Goal: Navigation & Orientation: Find specific page/section

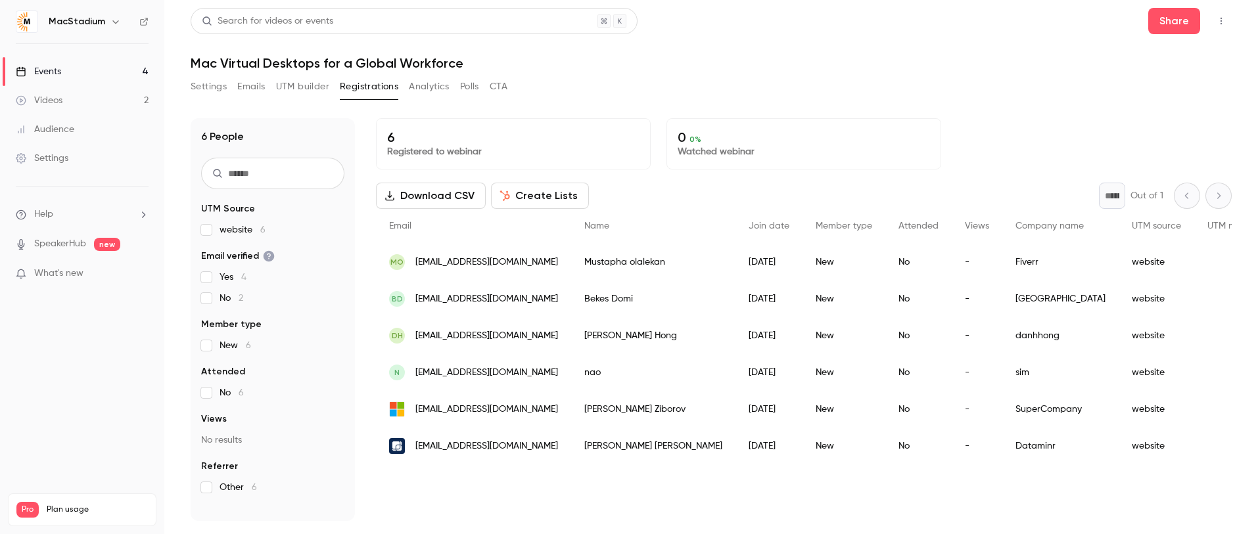
click at [214, 89] on button "Settings" at bounding box center [209, 86] width 36 height 21
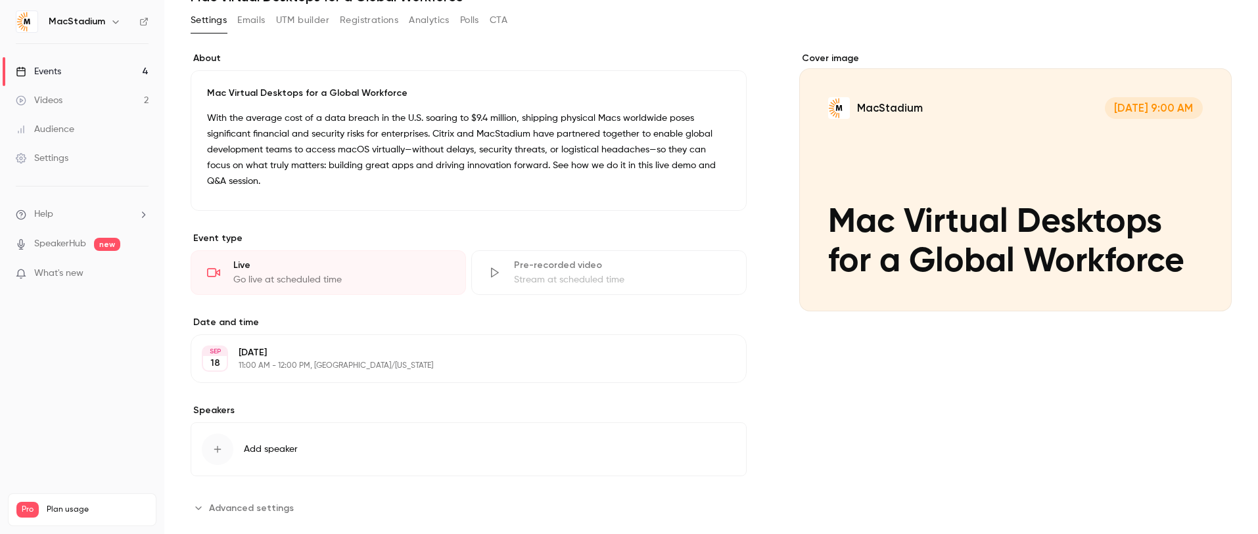
scroll to position [90, 0]
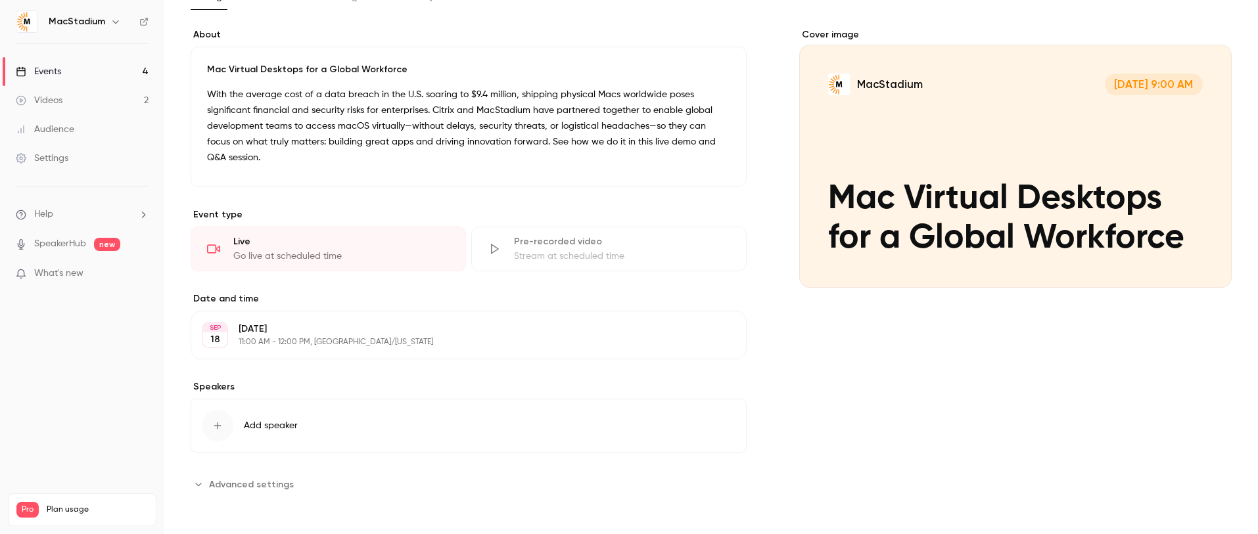
click at [231, 422] on div "button" at bounding box center [218, 426] width 32 height 32
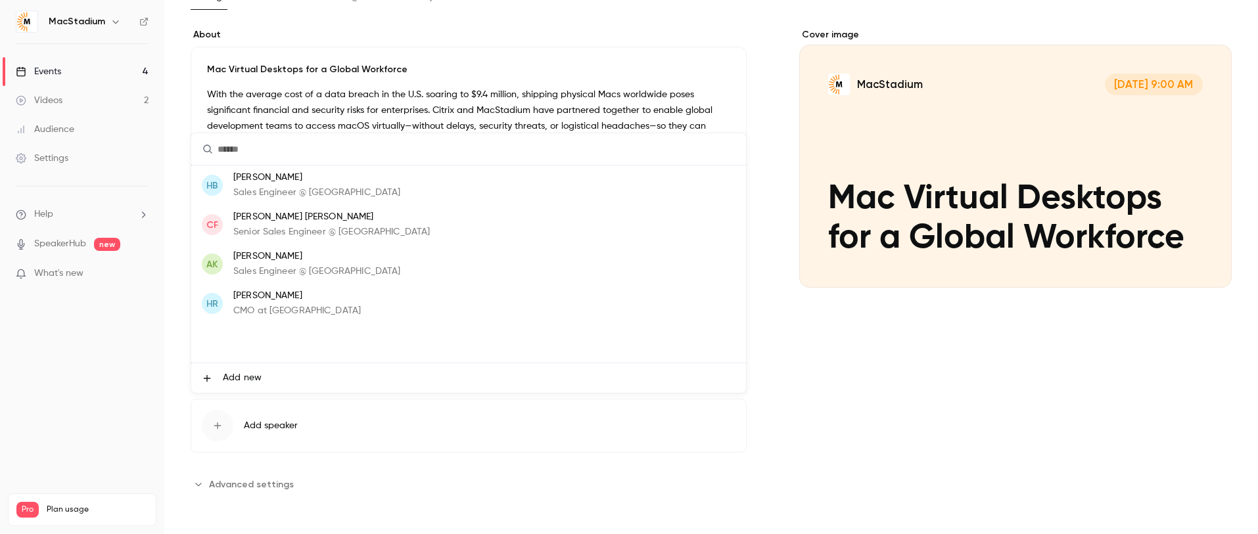
click at [350, 260] on p "[PERSON_NAME]" at bounding box center [316, 257] width 167 height 14
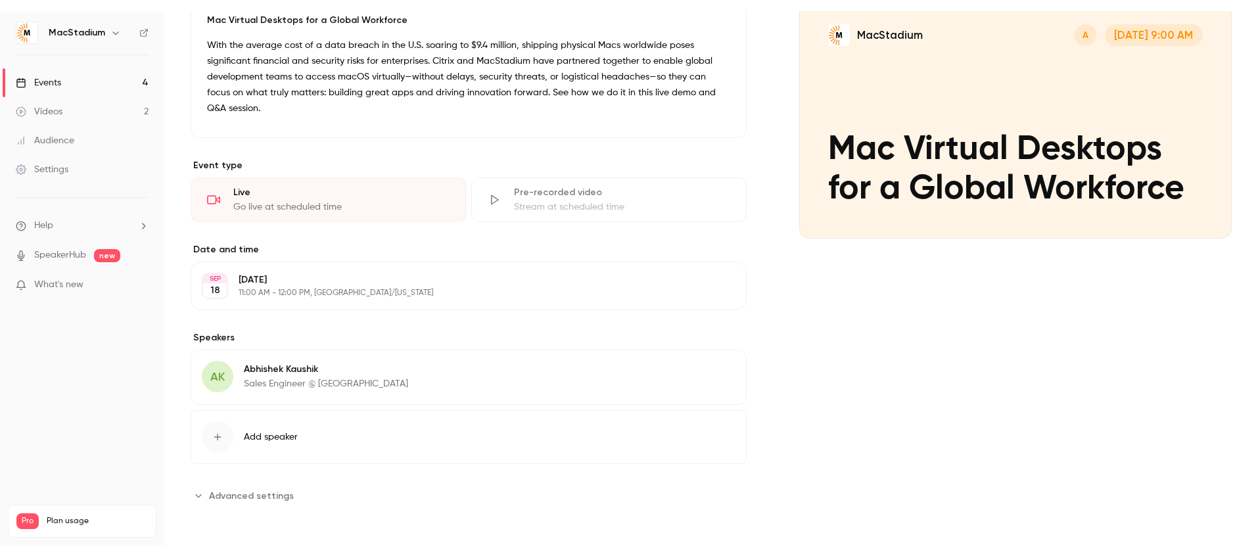
scroll to position [0, 0]
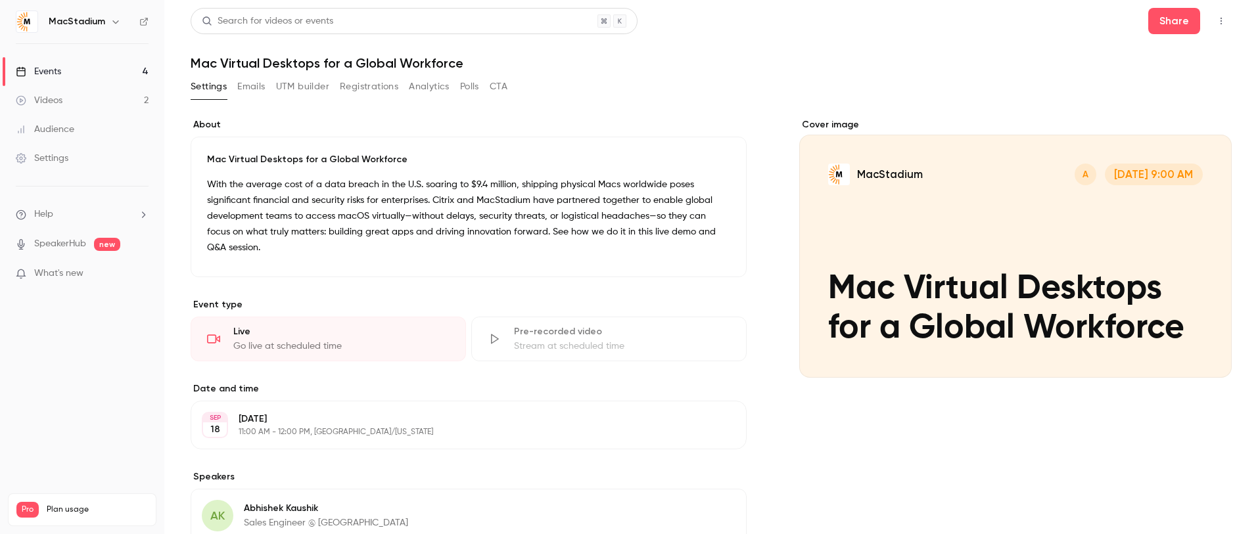
click at [38, 74] on div "Events" at bounding box center [38, 71] width 45 height 13
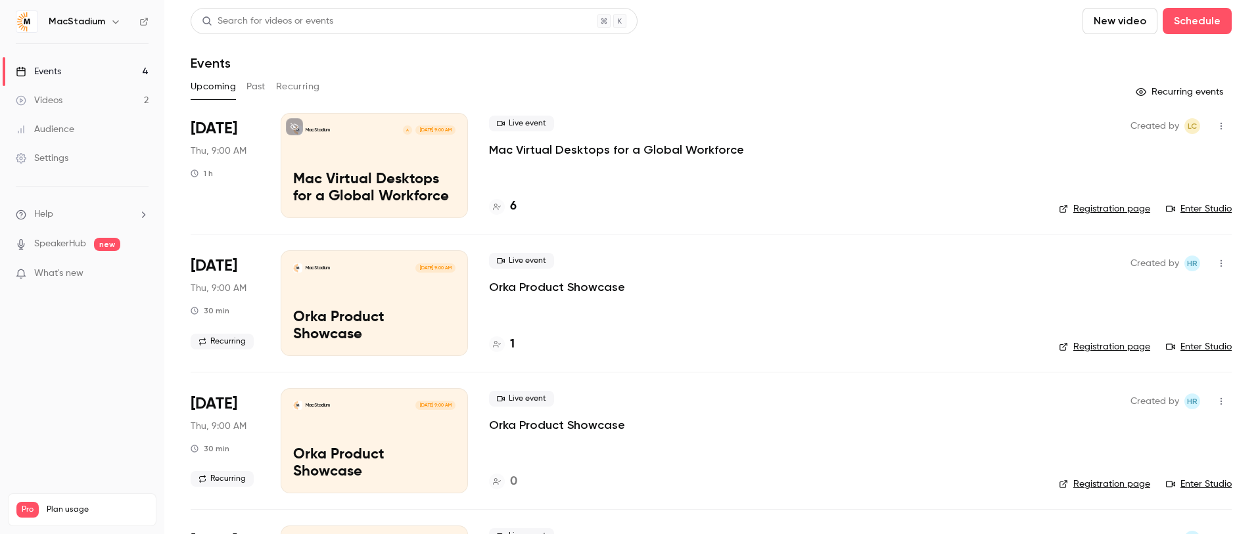
click at [1219, 210] on link "Enter Studio" at bounding box center [1199, 208] width 66 height 13
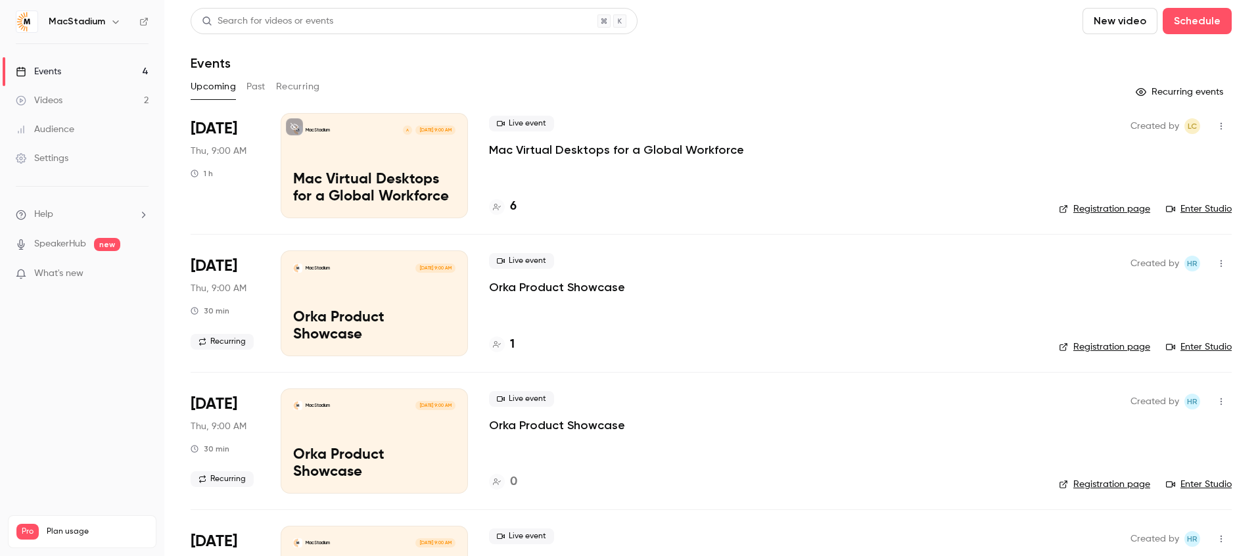
click at [495, 206] on icon at bounding box center [497, 207] width 8 height 8
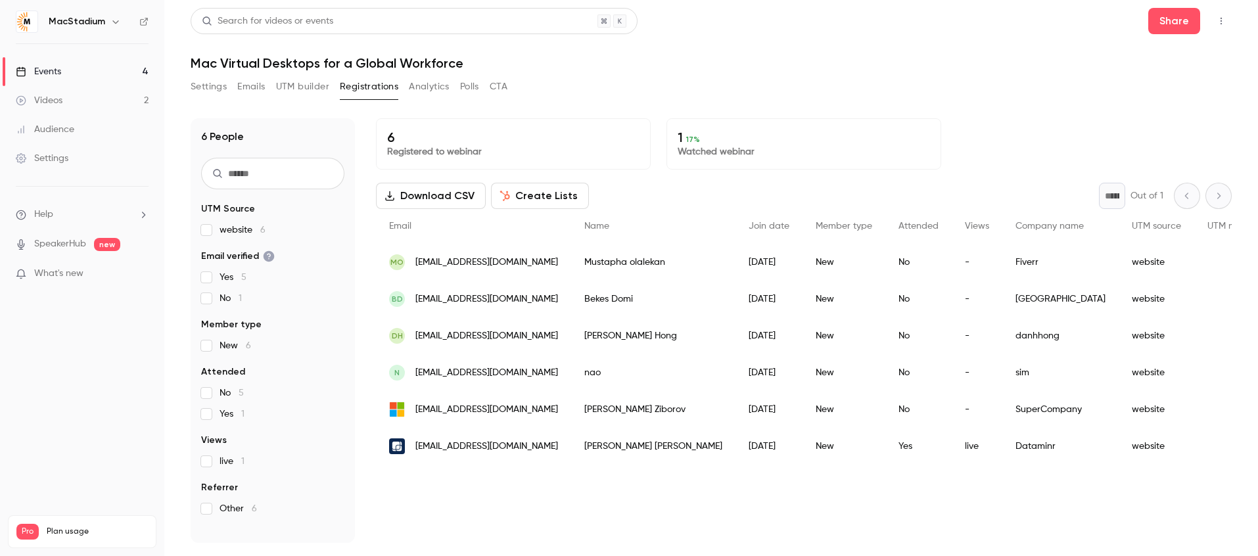
click at [213, 87] on button "Settings" at bounding box center [209, 86] width 36 height 21
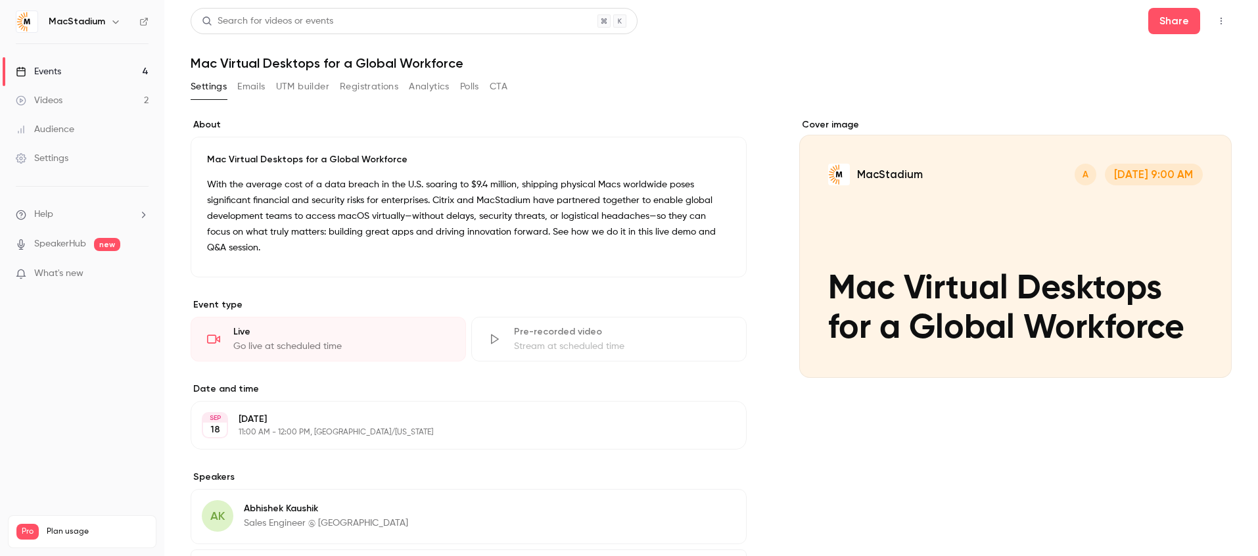
click at [245, 88] on button "Emails" at bounding box center [251, 86] width 28 height 21
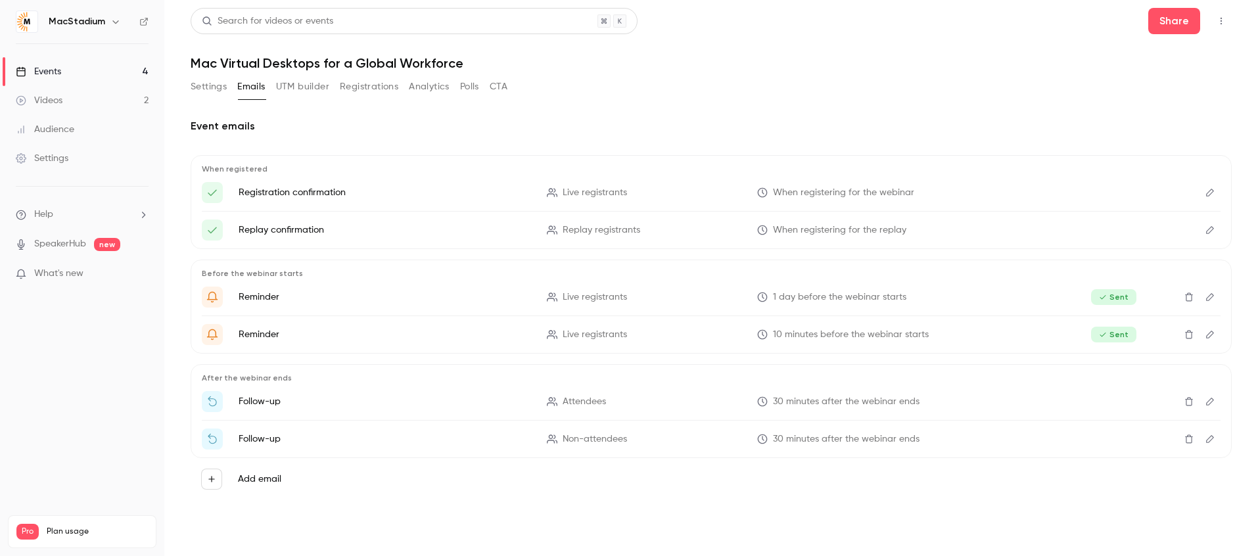
click at [1214, 440] on icon "Edit" at bounding box center [1209, 438] width 11 height 9
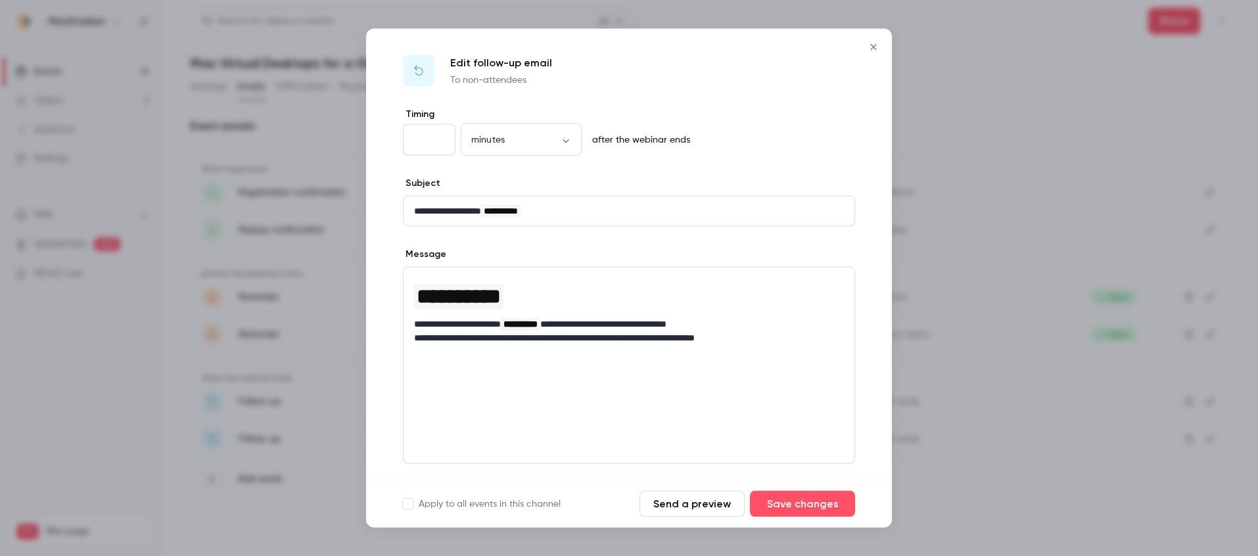
click at [878, 48] on icon "Close" at bounding box center [873, 47] width 16 height 11
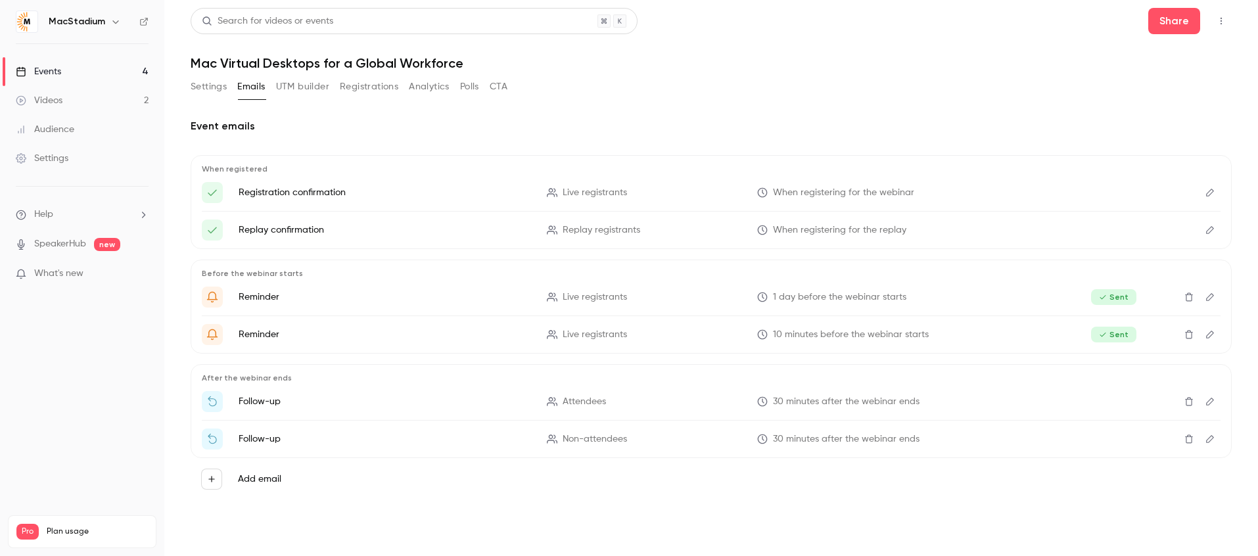
click at [72, 271] on span "What's new" at bounding box center [58, 274] width 49 height 14
click at [992, 58] on div at bounding box center [629, 278] width 1258 height 556
click at [210, 87] on button "Settings" at bounding box center [209, 86] width 36 height 21
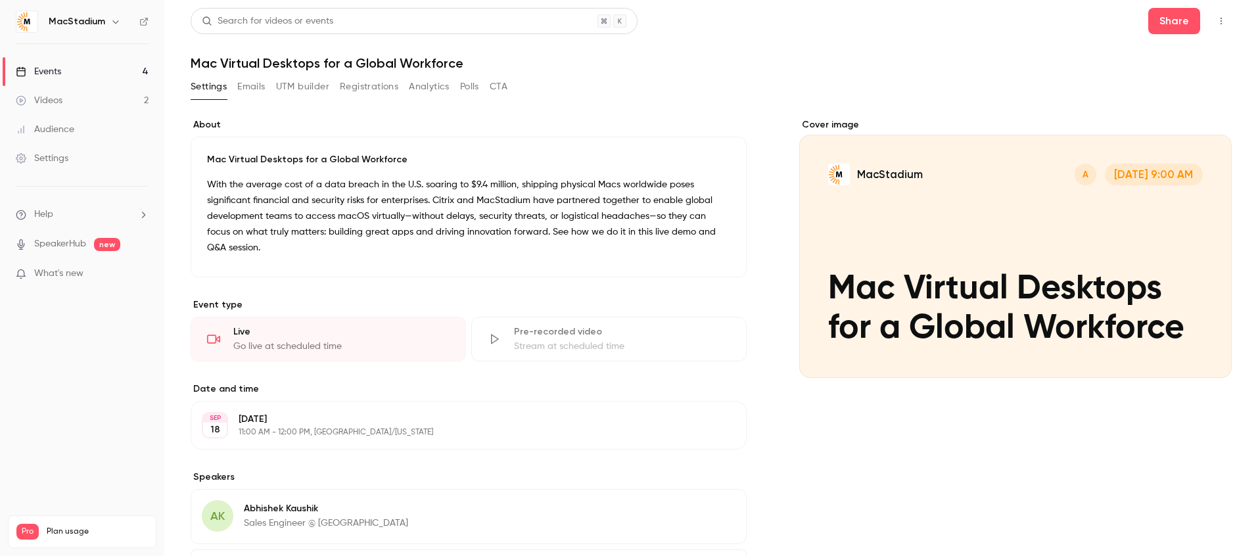
click at [98, 78] on link "Events 4" at bounding box center [82, 71] width 164 height 29
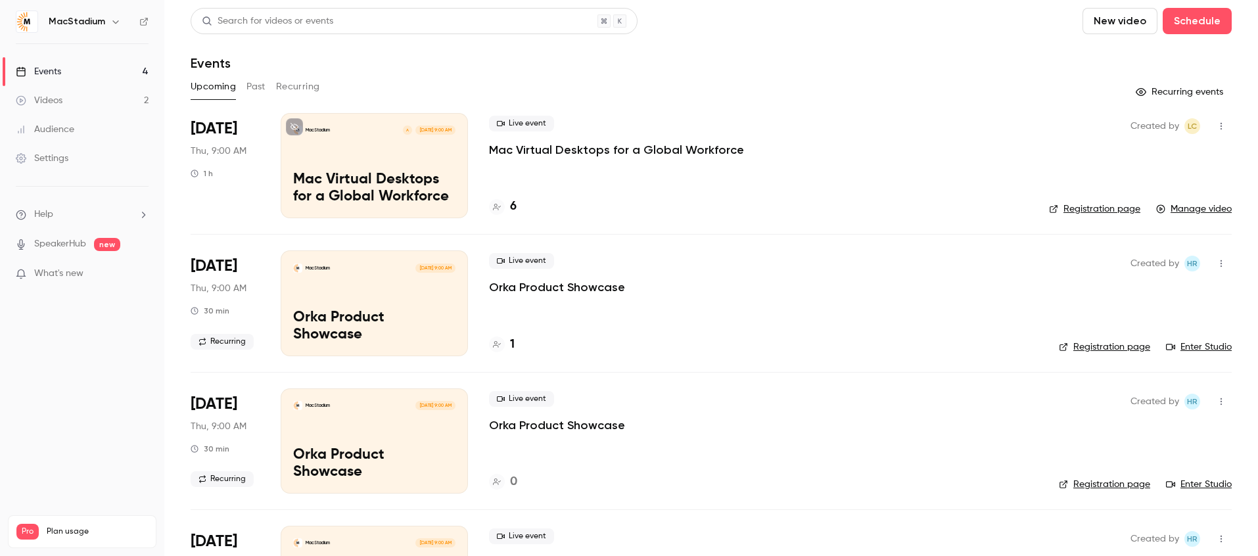
click at [66, 72] on link "Events 4" at bounding box center [82, 71] width 164 height 29
